Goal: Check status: Check status

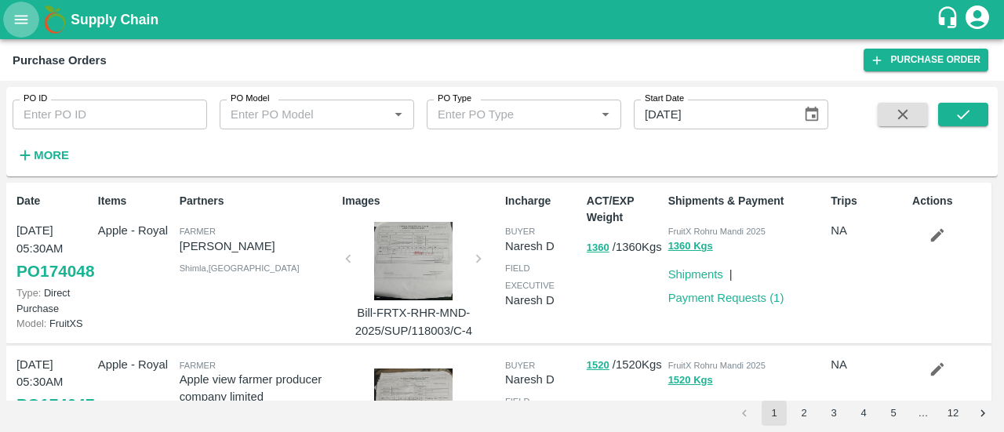
click at [17, 23] on icon "open drawer" at bounding box center [21, 19] width 13 height 9
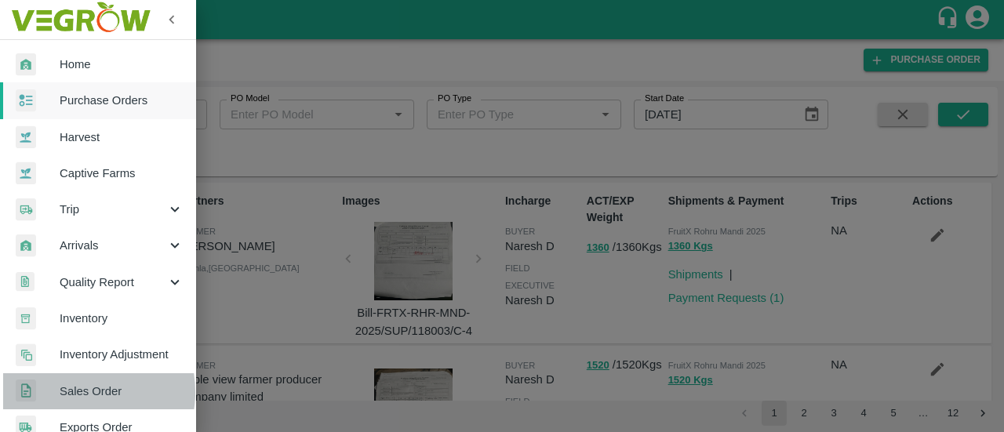
click at [70, 392] on span "Sales Order" at bounding box center [122, 391] width 124 height 17
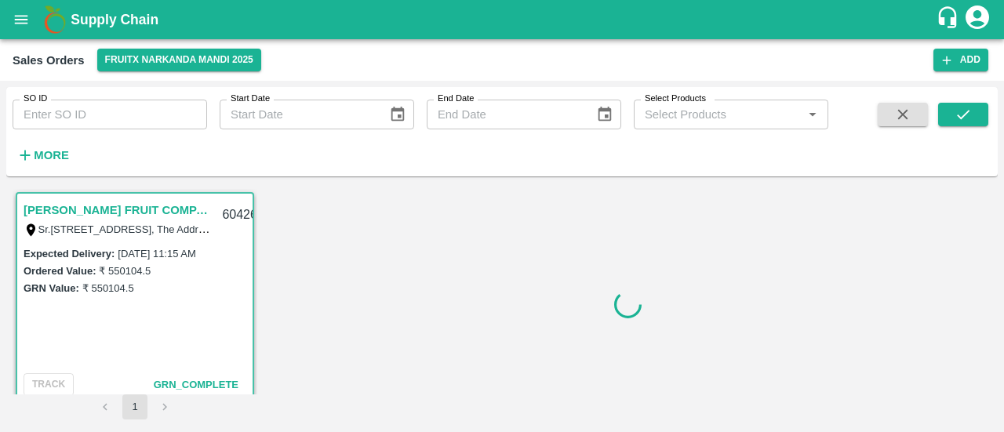
click at [60, 151] on strong "More" at bounding box center [51, 155] width 35 height 13
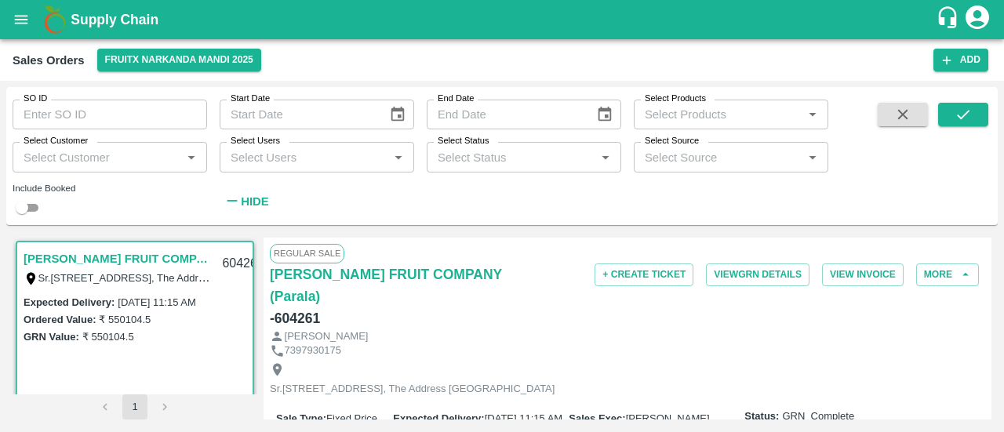
click at [578, 330] on div "[PERSON_NAME]" at bounding box center [628, 337] width 716 height 15
click at [127, 264] on link "[PERSON_NAME] FRUIT COMPANY (Parala)" at bounding box center [118, 259] width 189 height 20
click at [111, 258] on link "[PERSON_NAME] FRUIT COMPANY (Parala)" at bounding box center [118, 259] width 189 height 20
click at [70, 304] on label "Expected Delivery :" at bounding box center [69, 303] width 91 height 12
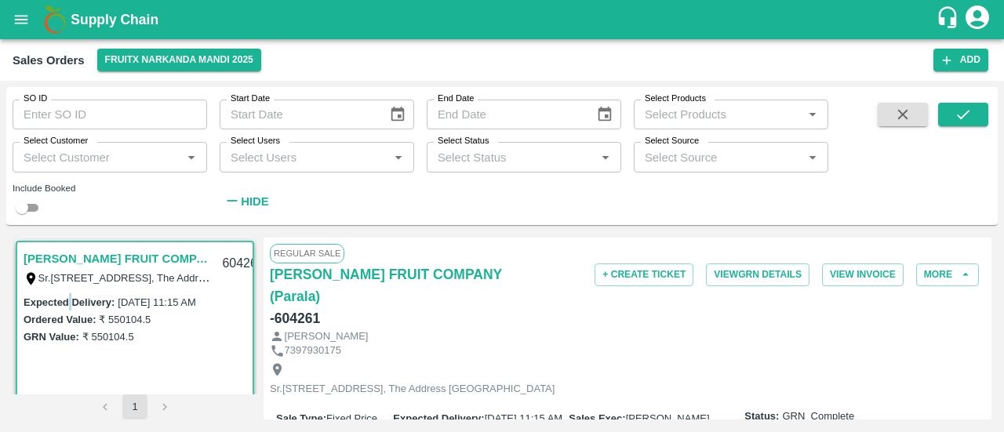
click at [70, 304] on label "Expected Delivery :" at bounding box center [69, 303] width 91 height 12
click at [218, 352] on div "Expected Delivery : [DATE] 11:15 AM Ordered Value: ₹ 550104.5 GRN Value: ₹ 5501…" at bounding box center [134, 354] width 235 height 123
click at [703, 359] on div "Sr.[STREET_ADDRESS], The Address [GEOGRAPHIC_DATA]" at bounding box center [628, 380] width 716 height 42
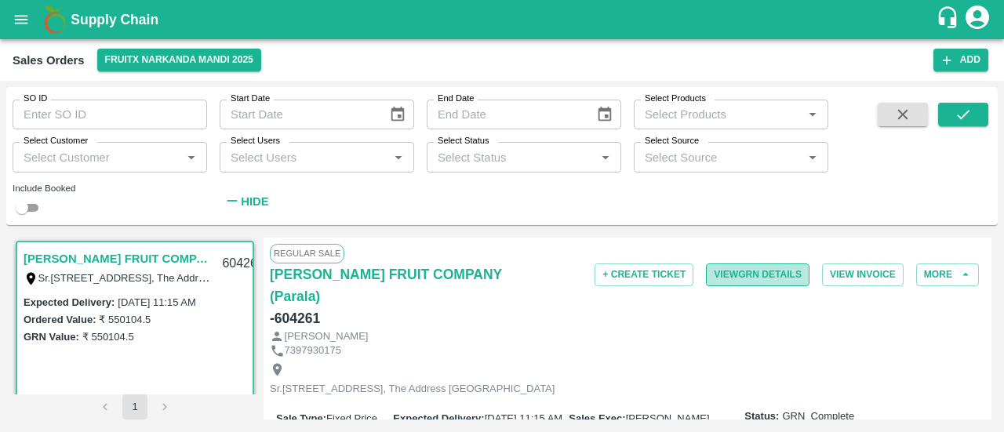
click at [737, 271] on button "View GRN Details" at bounding box center [758, 275] width 104 height 23
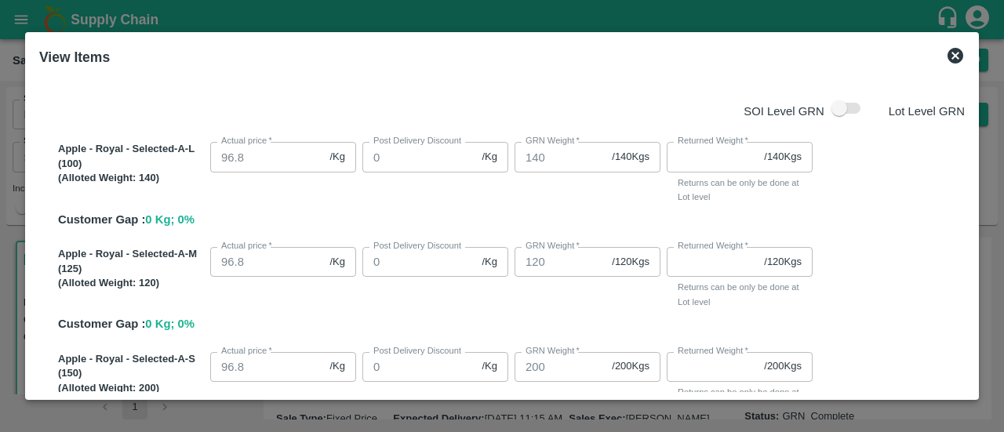
click at [956, 53] on icon at bounding box center [956, 56] width 16 height 16
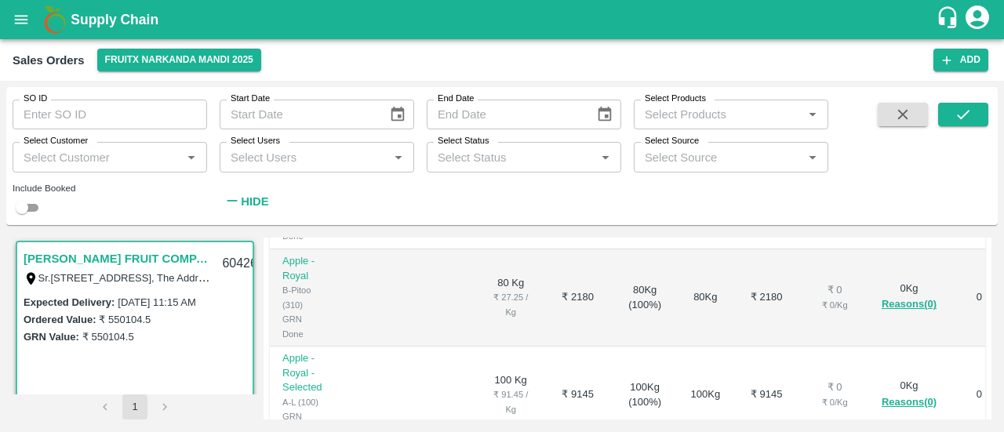
scroll to position [592, 0]
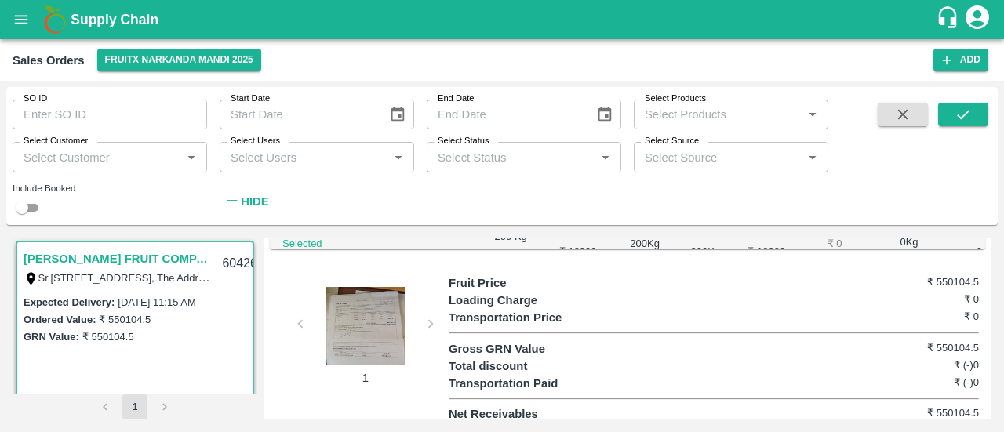
click at [382, 327] on div at bounding box center [366, 326] width 118 height 78
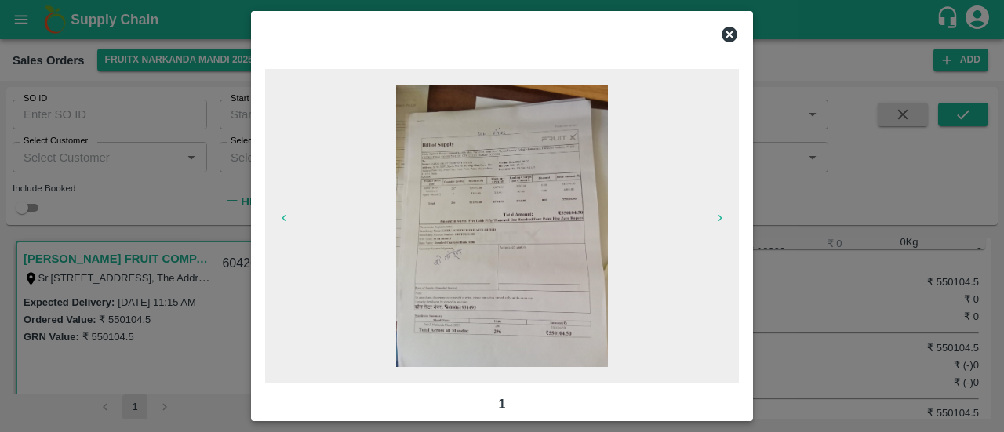
click at [731, 35] on icon at bounding box center [729, 34] width 19 height 19
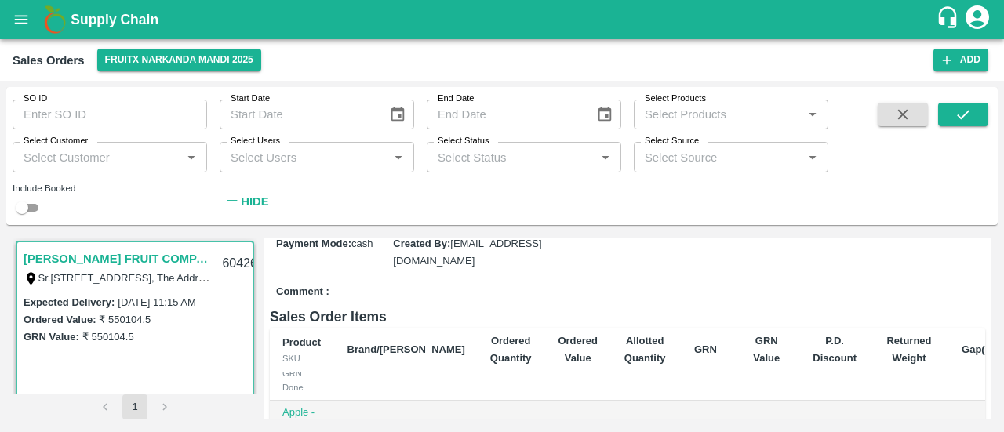
scroll to position [0, 0]
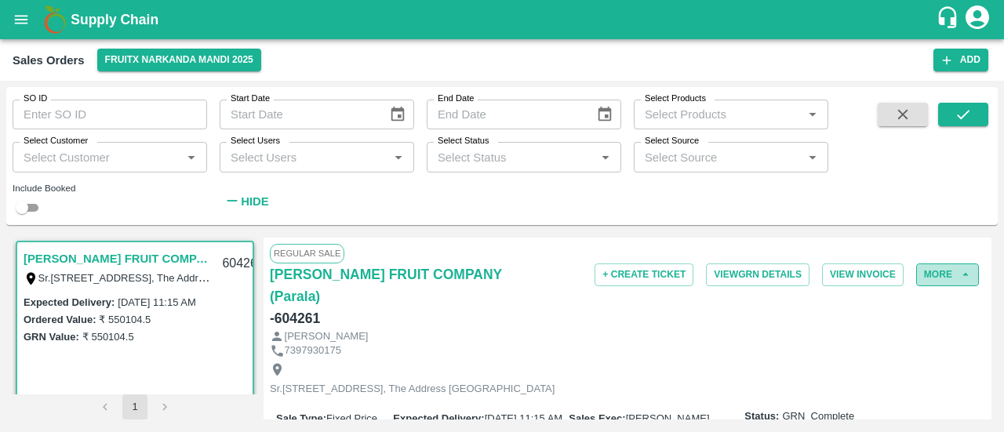
click at [959, 280] on icon "button" at bounding box center [966, 275] width 14 height 14
click at [927, 269] on button "More" at bounding box center [947, 275] width 63 height 23
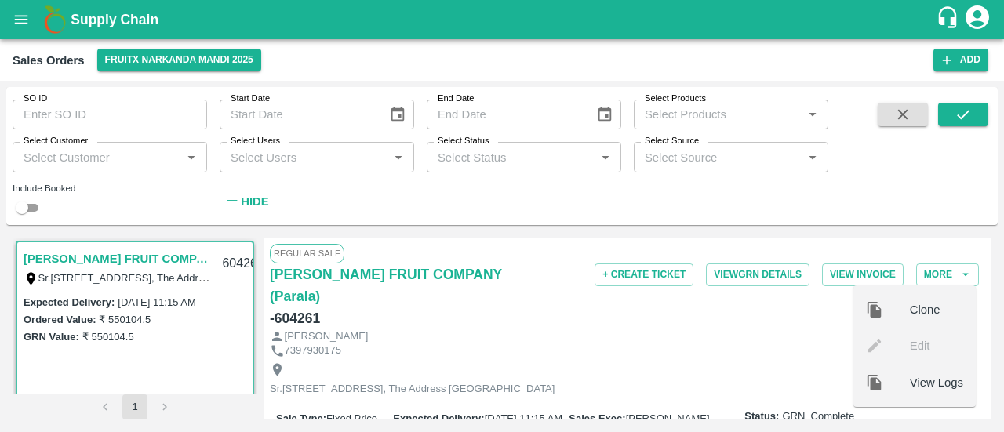
click at [727, 330] on div "[PERSON_NAME]" at bounding box center [628, 337] width 716 height 15
